Goal: Task Accomplishment & Management: Use online tool/utility

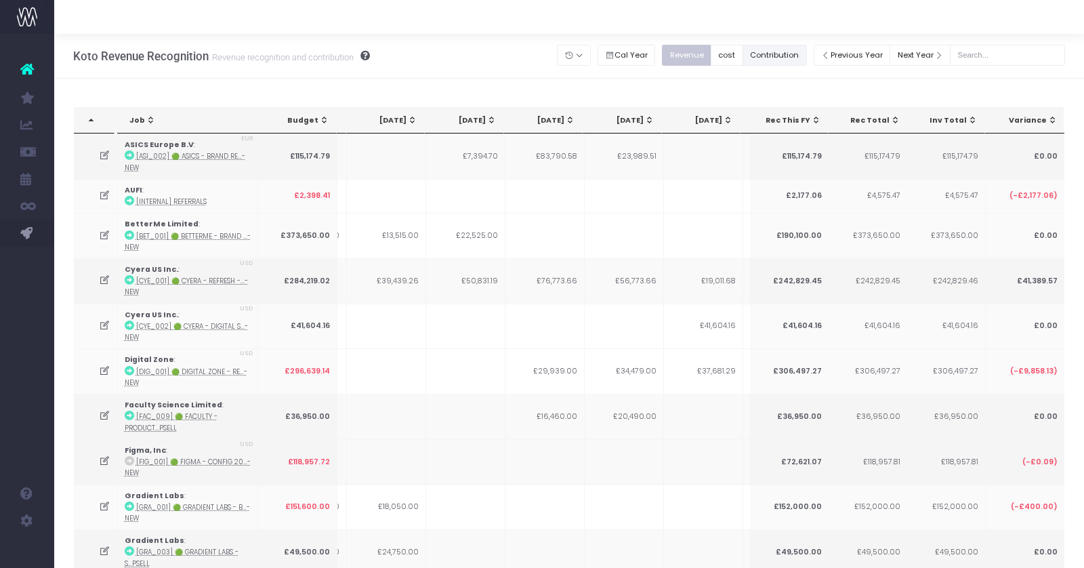
click at [796, 54] on button "Contribution" at bounding box center [775, 55] width 64 height 21
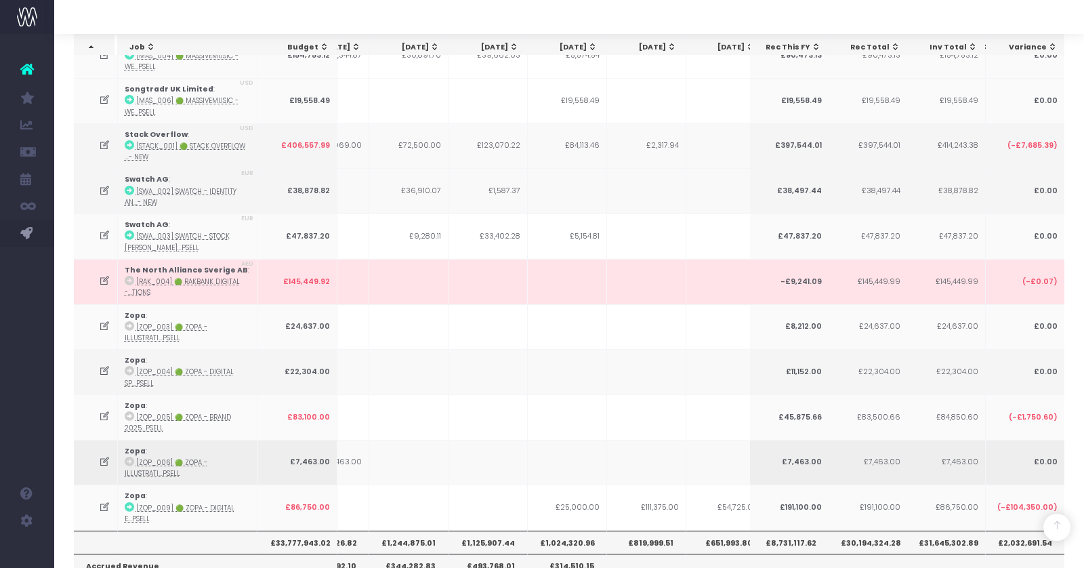
scroll to position [0, 172]
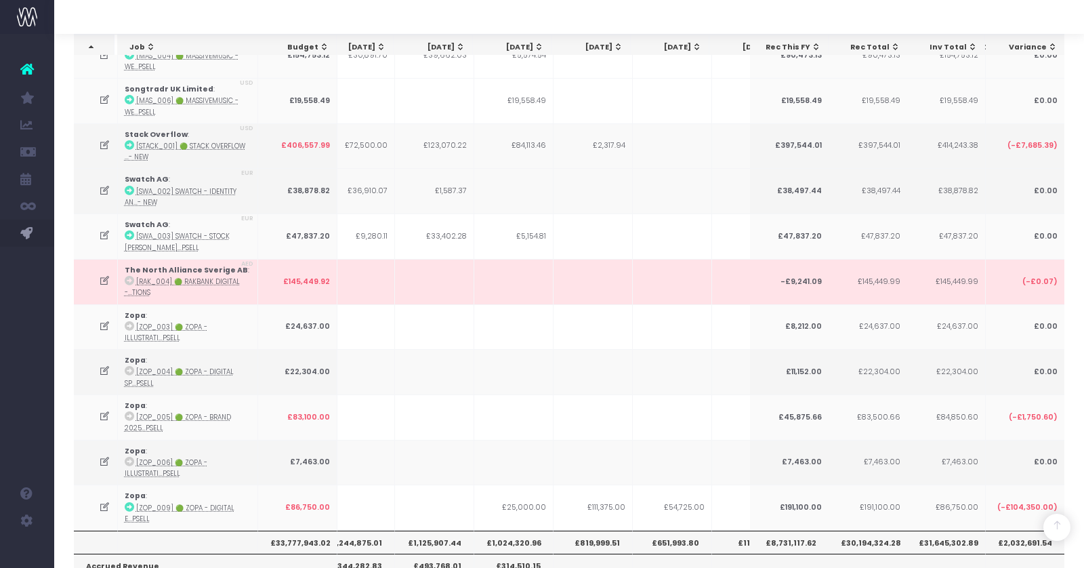
click at [582, 531] on th "£819,999.51" at bounding box center [593, 542] width 79 height 23
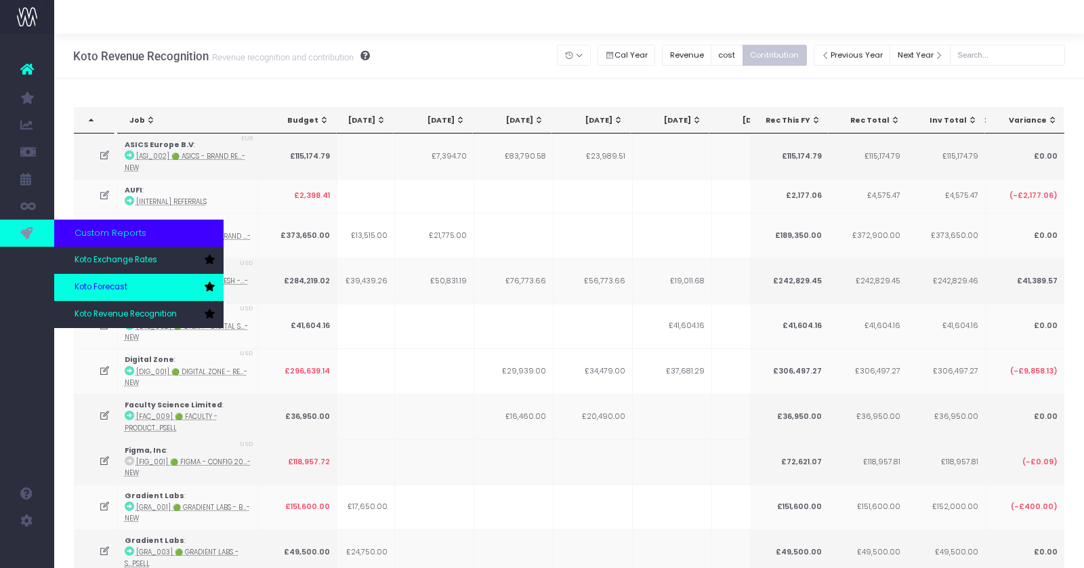
click at [89, 281] on span "Koto Forecast" at bounding box center [101, 287] width 53 height 12
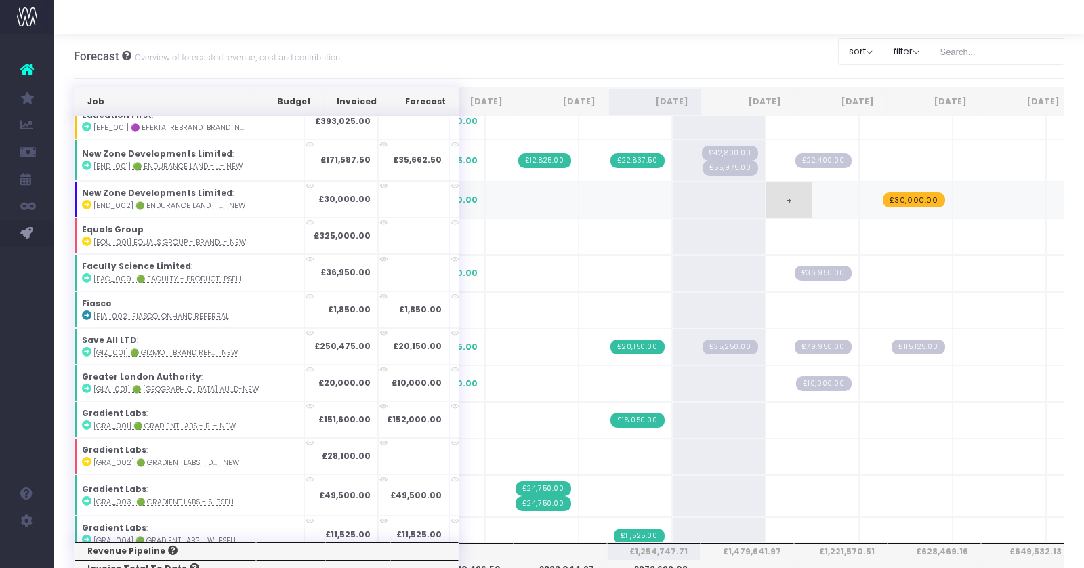
scroll to position [341, 0]
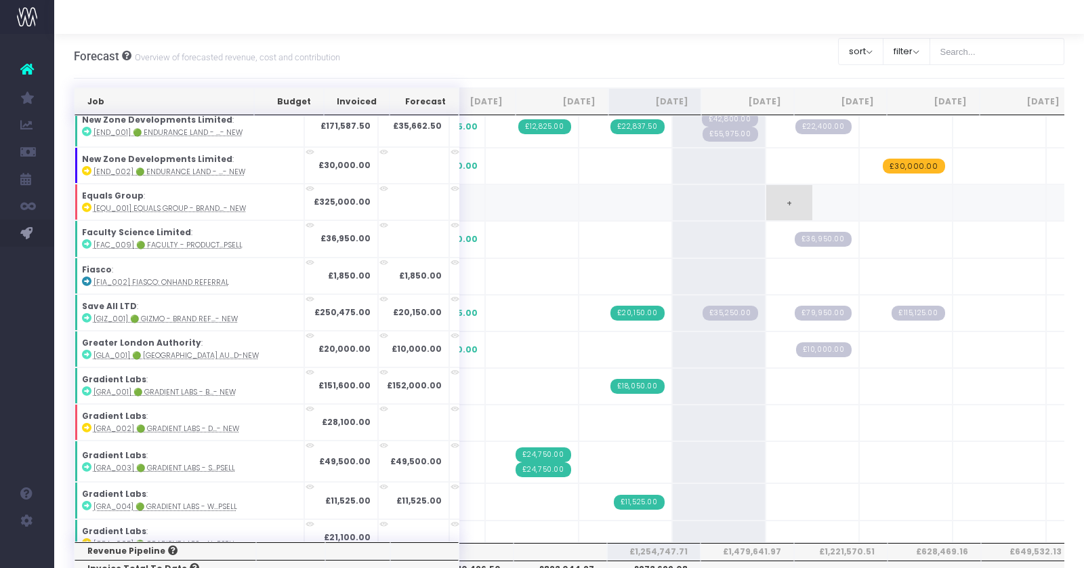
click at [766, 189] on span "+" at bounding box center [789, 202] width 46 height 35
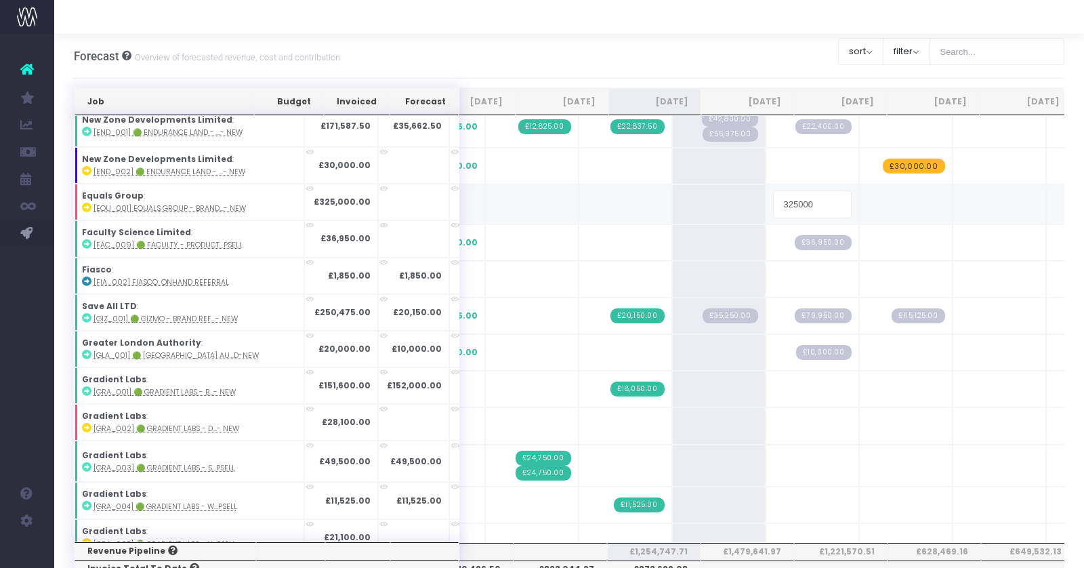
type input "4"
type input "50,000"
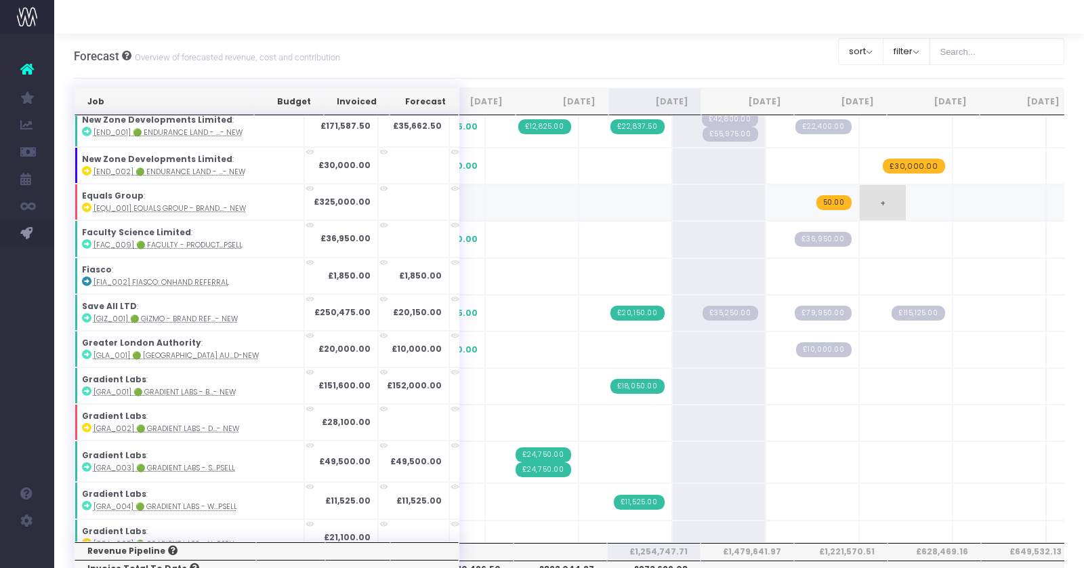
click at [808, 195] on span "£50.00" at bounding box center [829, 202] width 43 height 15
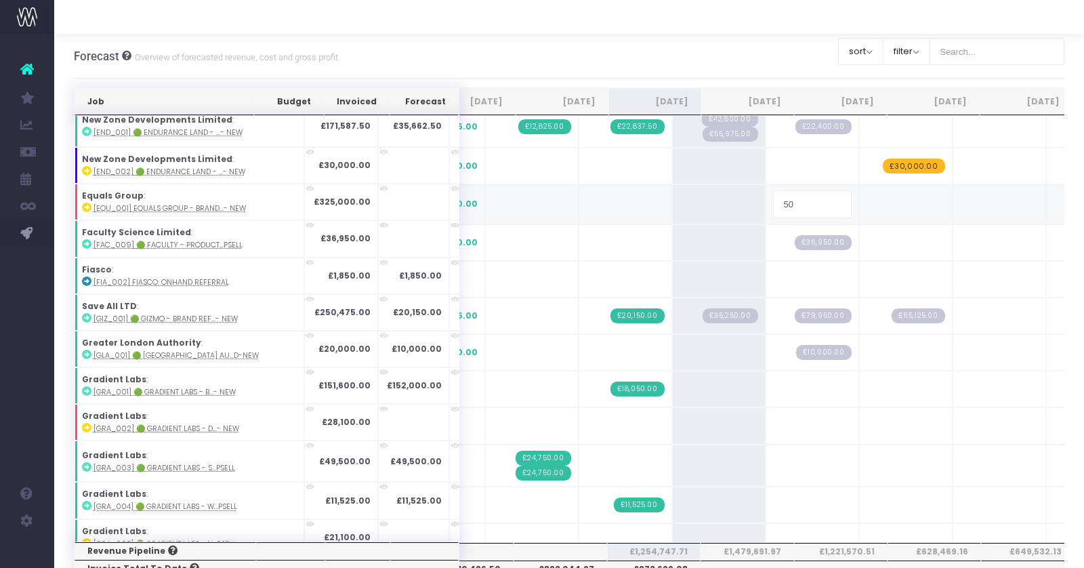
click at [773, 190] on input "50" at bounding box center [812, 203] width 79 height 27
type input "50000"
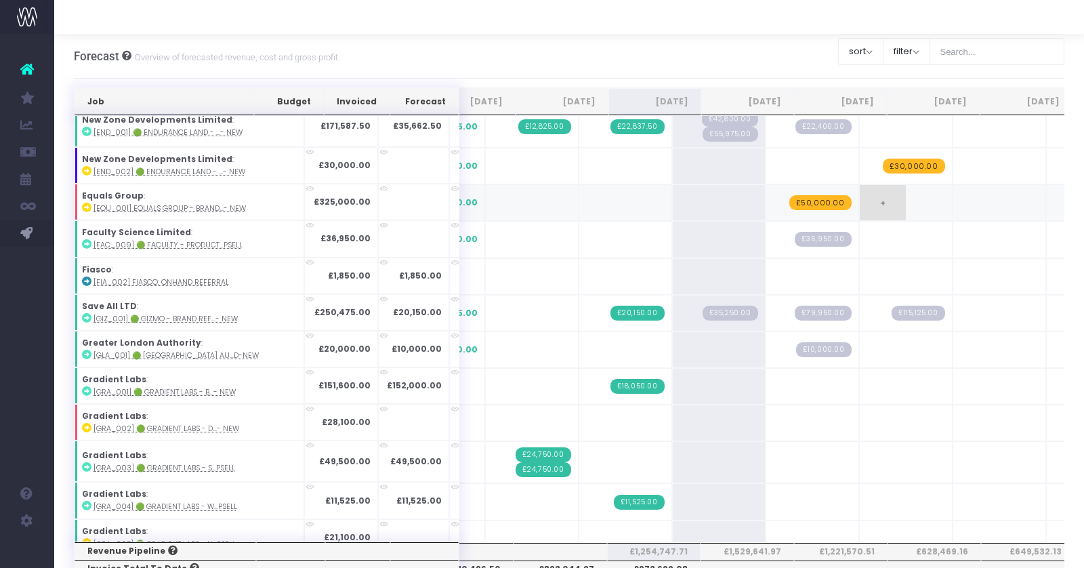
click at [860, 196] on span "+" at bounding box center [883, 202] width 46 height 35
click at [860, 194] on span "+" at bounding box center [883, 202] width 46 height 35
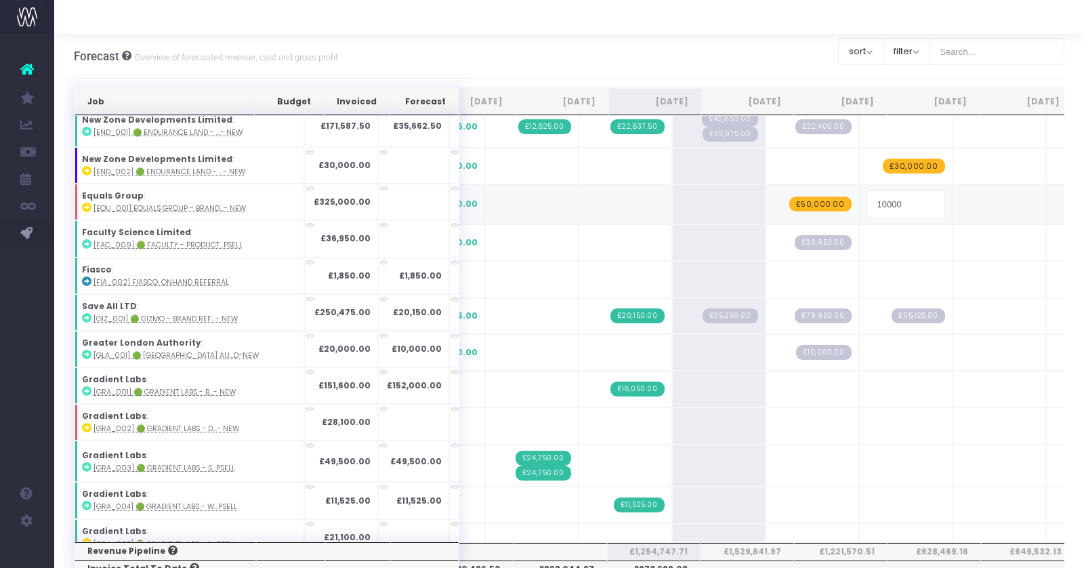
type input "100000"
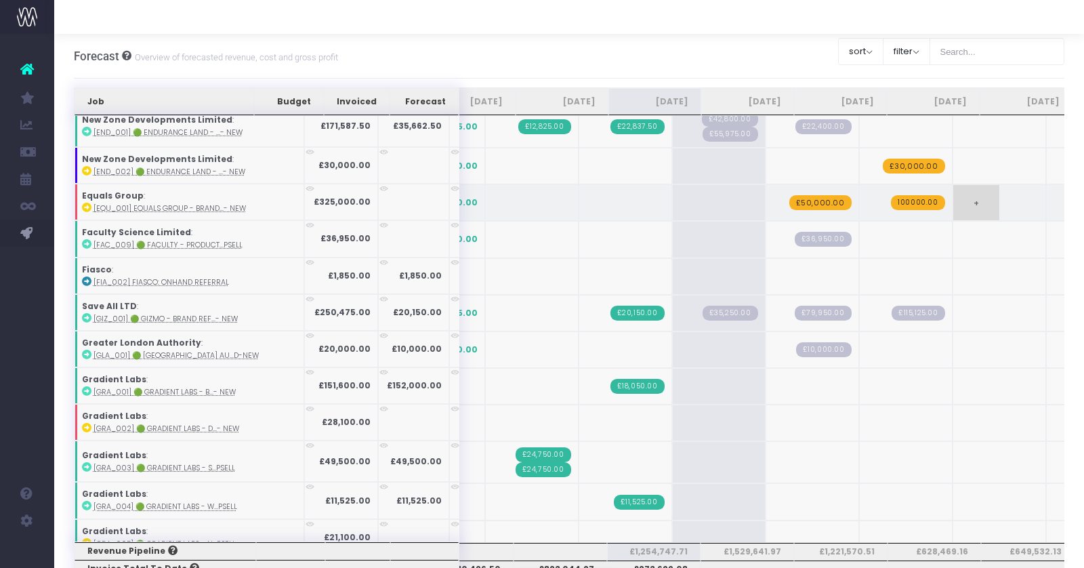
click at [953, 194] on span "+" at bounding box center [976, 202] width 46 height 35
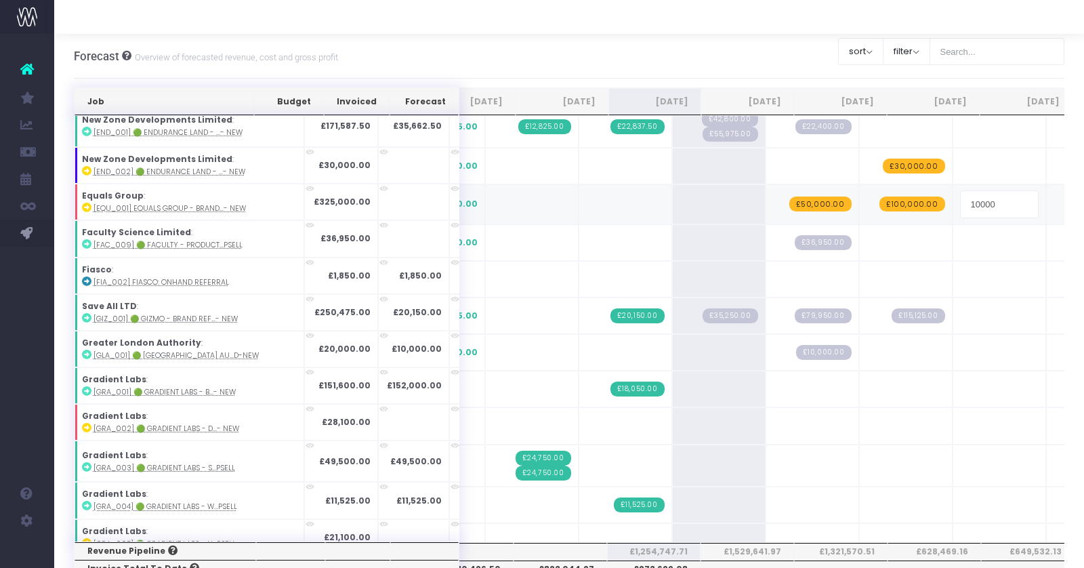
type input "100000"
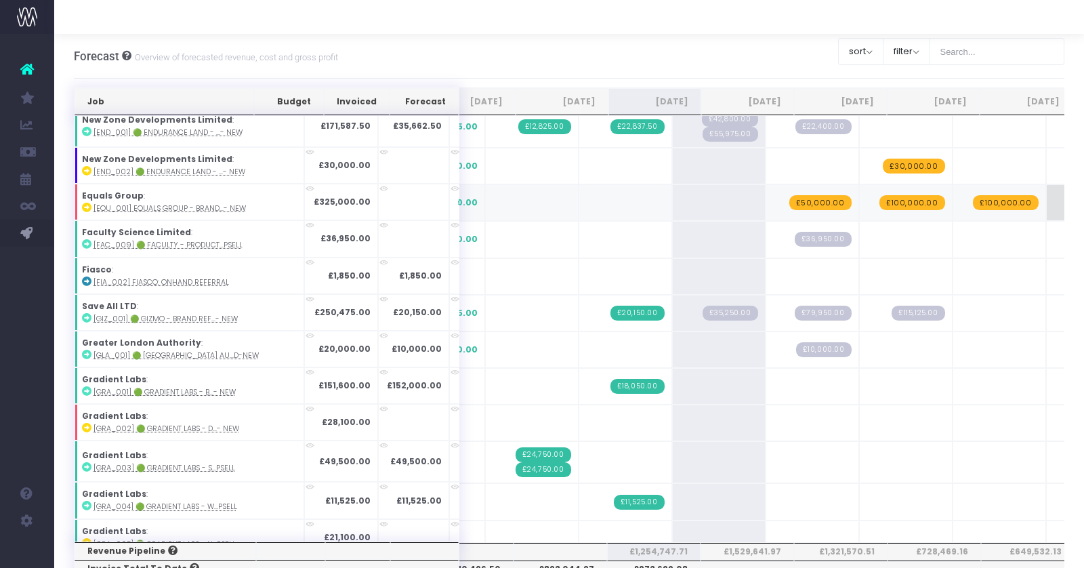
click at [1047, 194] on span "+" at bounding box center [1070, 202] width 46 height 35
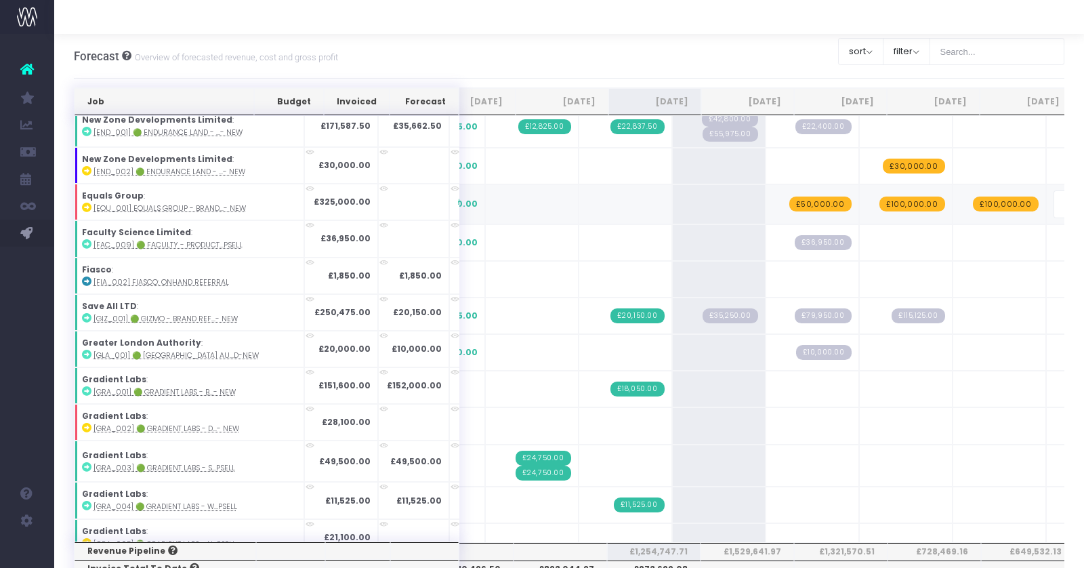
scroll to position [0, 38]
type input "75000"
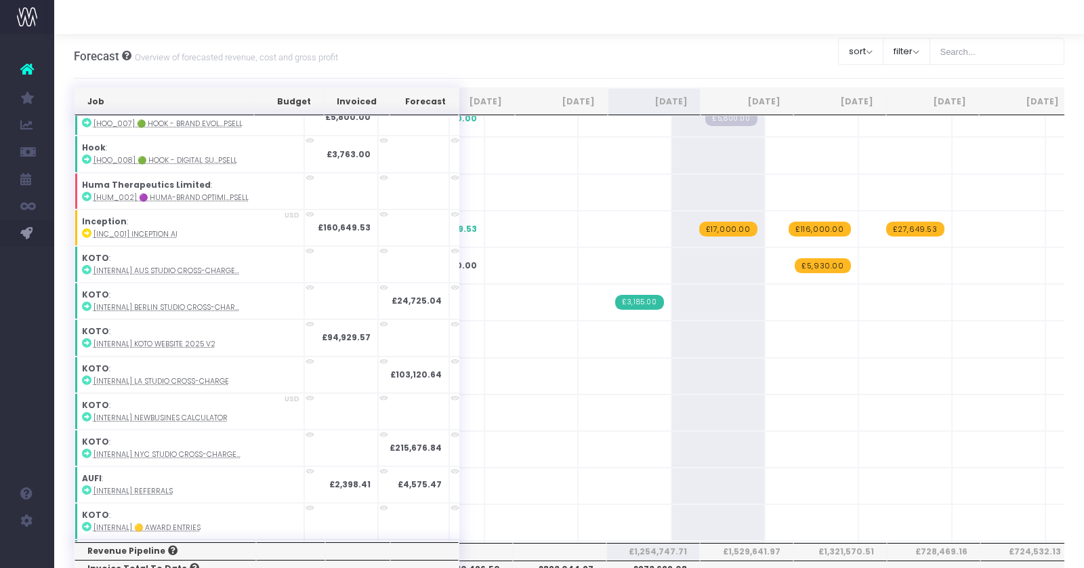
scroll to position [0, 0]
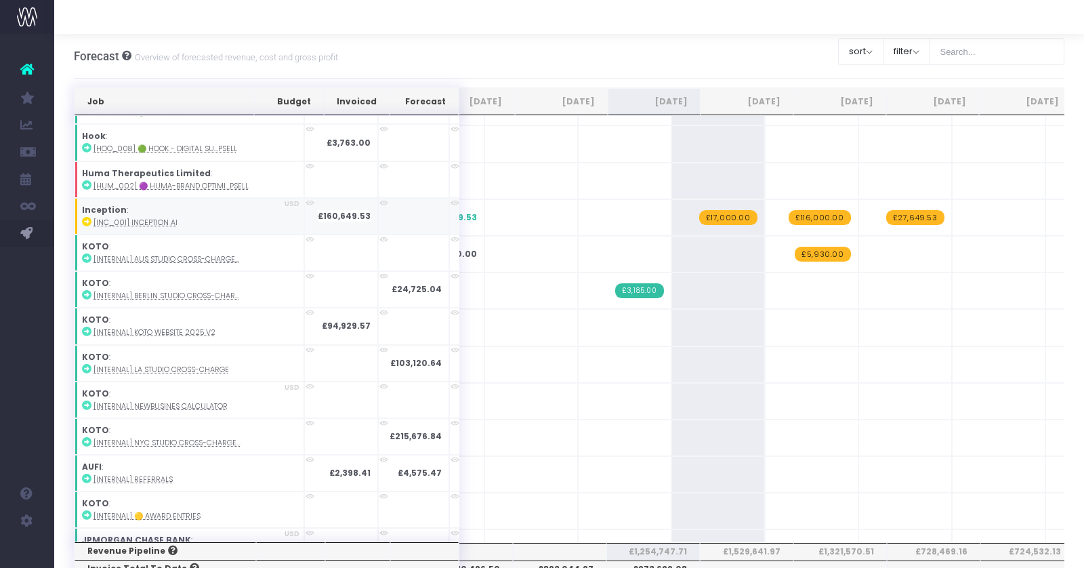
click at [88, 217] on icon at bounding box center [86, 221] width 9 height 9
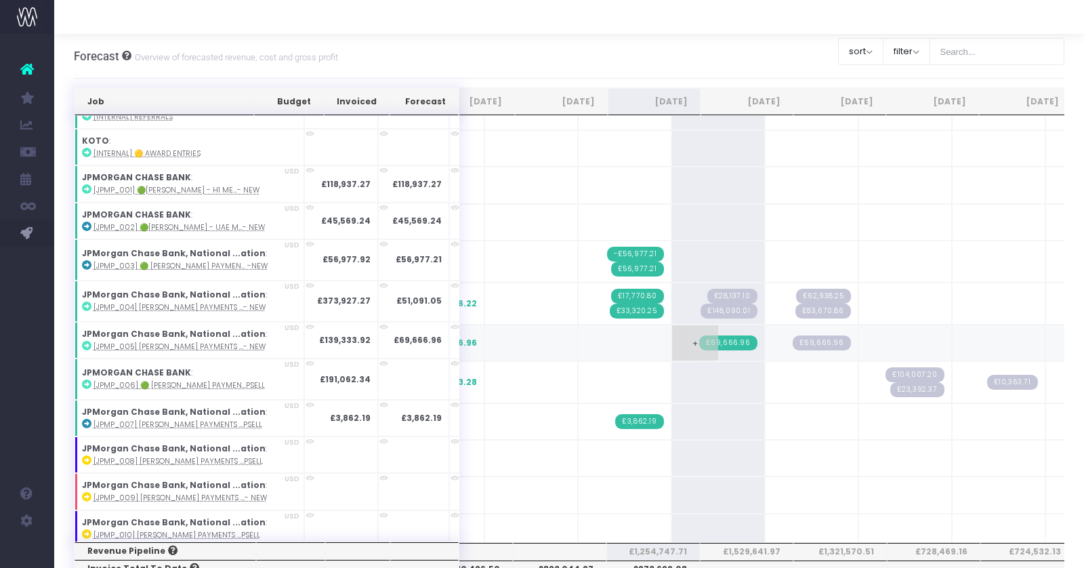
scroll to position [1272, 0]
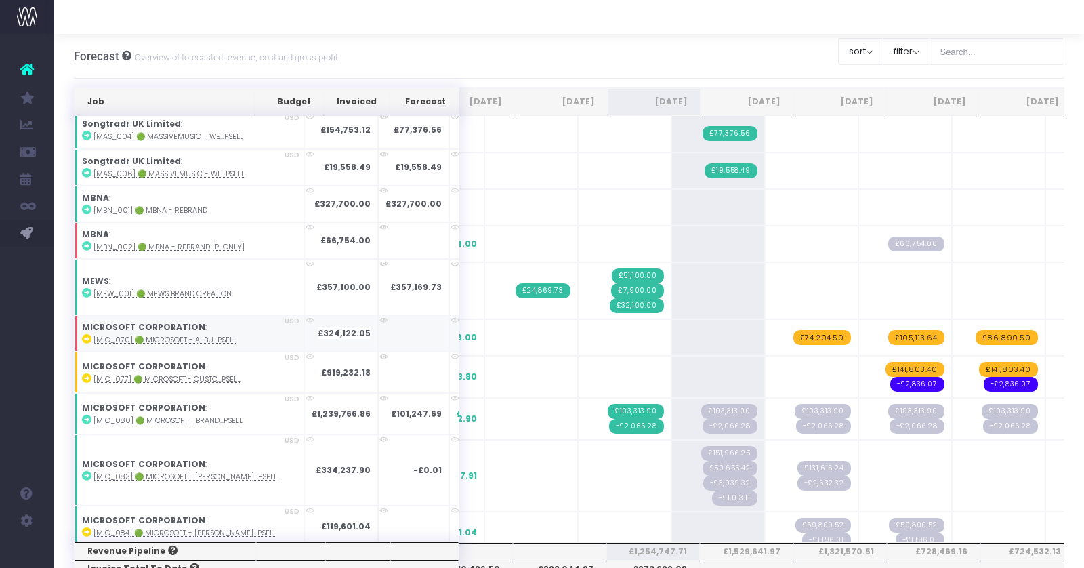
click at [87, 334] on icon at bounding box center [86, 338] width 9 height 9
